Goal: Navigation & Orientation: Go to known website

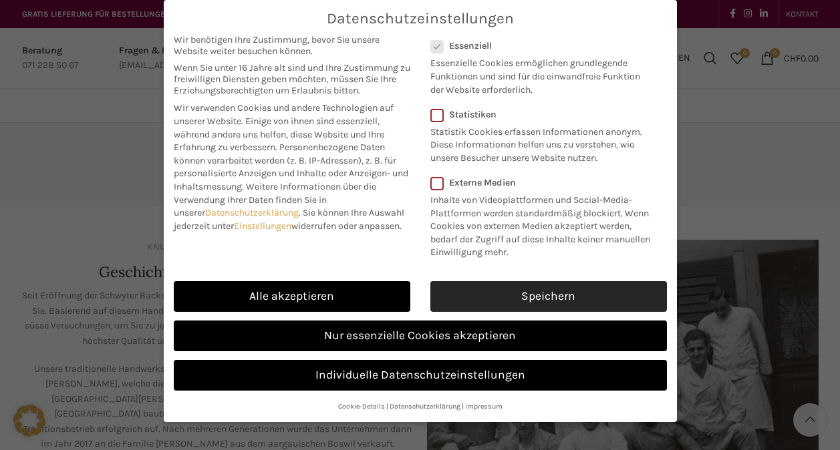
scroll to position [486, 0]
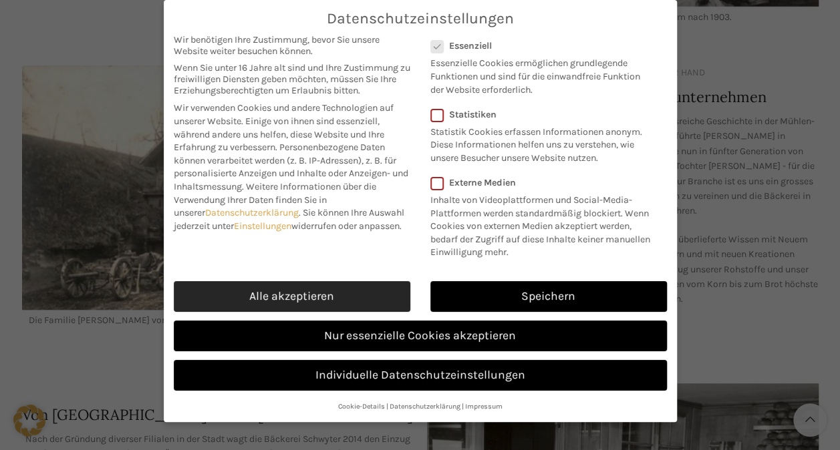
click at [361, 293] on link "Alle akzeptieren" at bounding box center [292, 296] width 237 height 31
checkbox input "true"
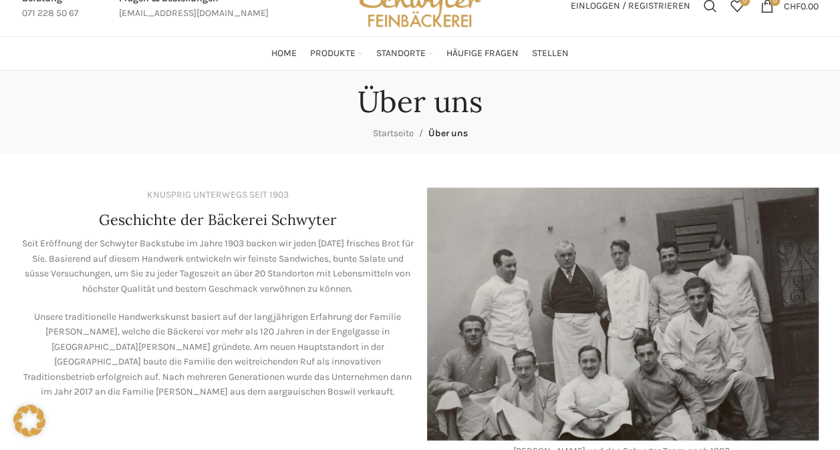
scroll to position [0, 0]
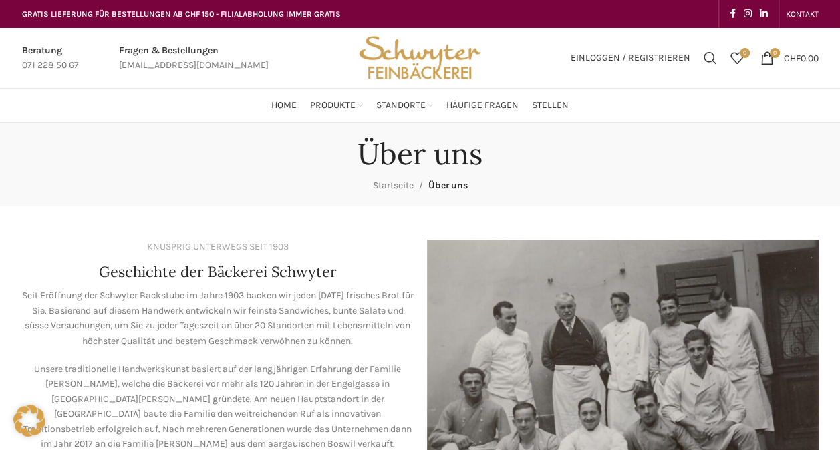
click at [405, 65] on img "Site logo" at bounding box center [419, 58] width 131 height 60
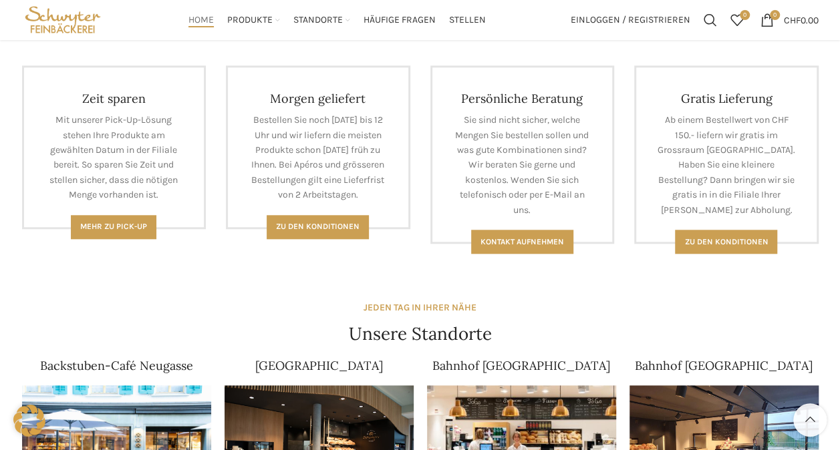
scroll to position [373, 0]
